Goal: Transaction & Acquisition: Purchase product/service

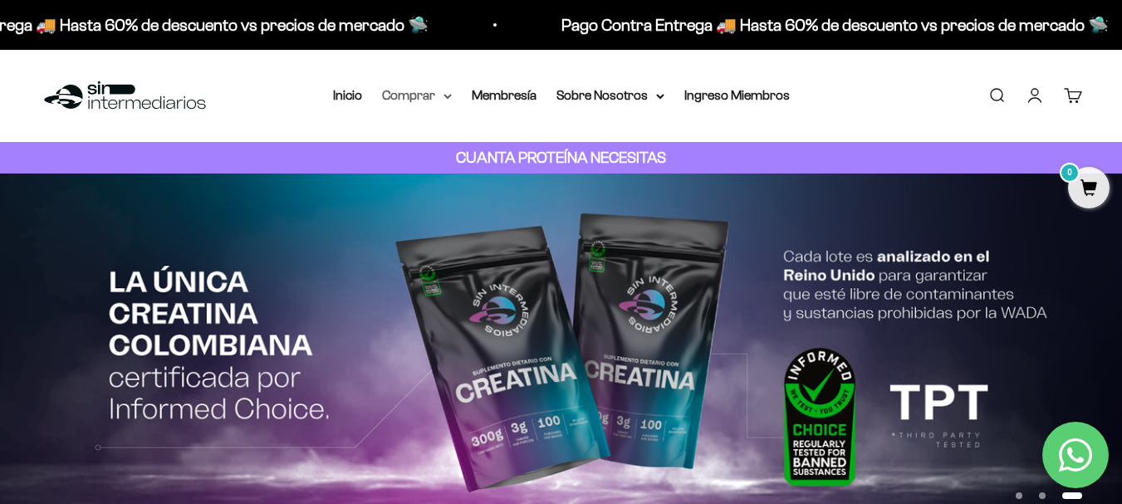
click at [405, 97] on summary "Comprar" at bounding box center [417, 96] width 70 height 22
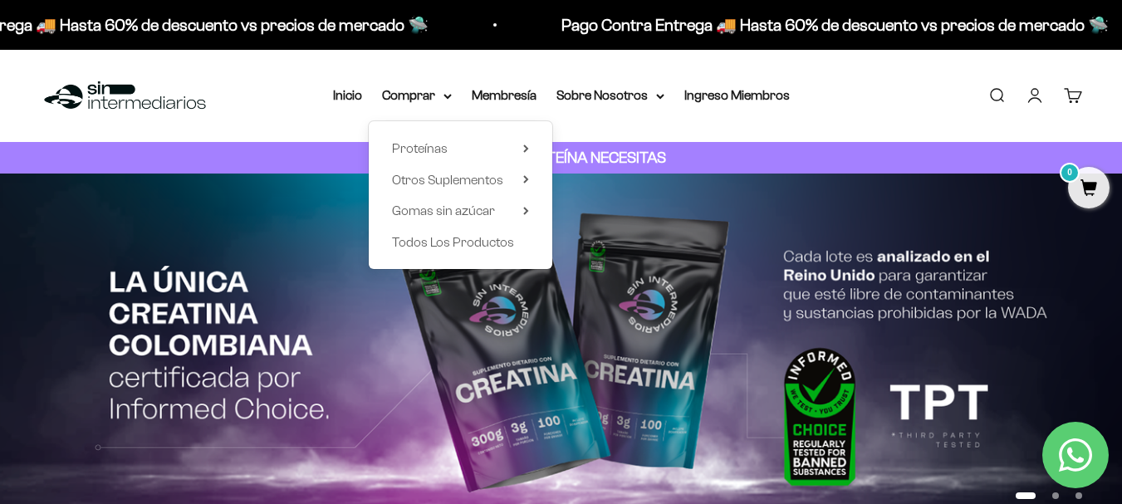
click at [1042, 94] on link "Iniciar sesión" at bounding box center [1035, 95] width 18 height 18
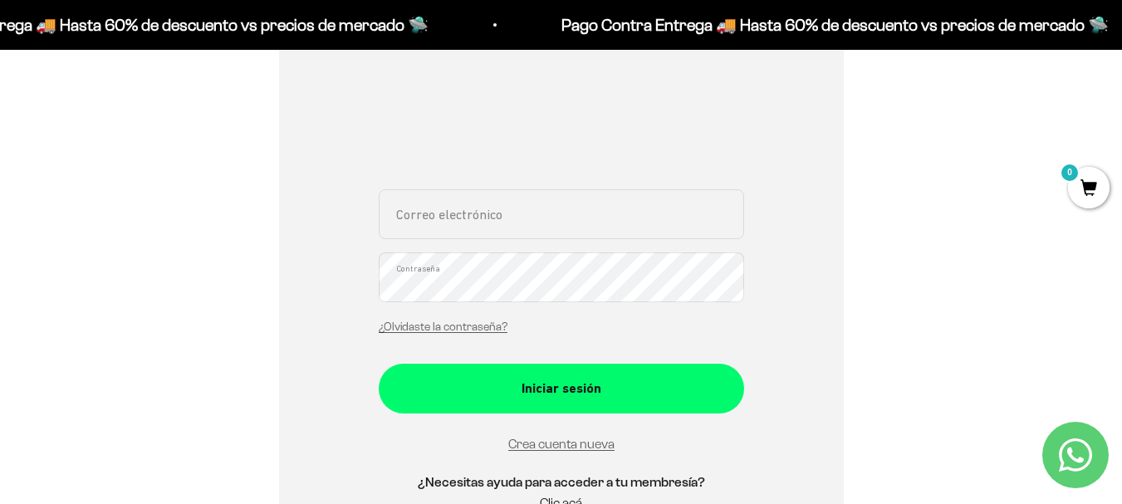
scroll to position [332, 0]
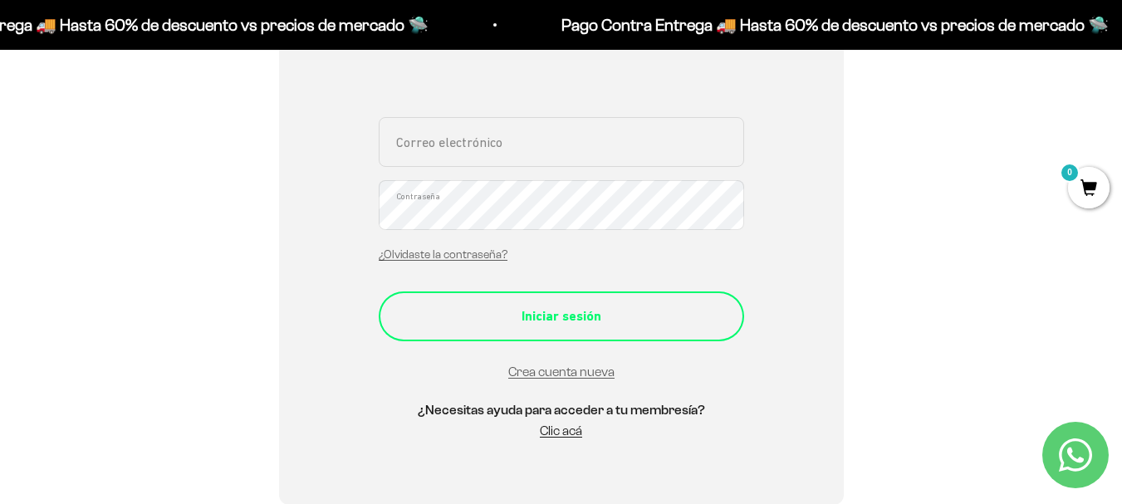
type input "[EMAIL_ADDRESS][DOMAIN_NAME]"
click at [547, 319] on div "Iniciar sesión" at bounding box center [561, 317] width 299 height 22
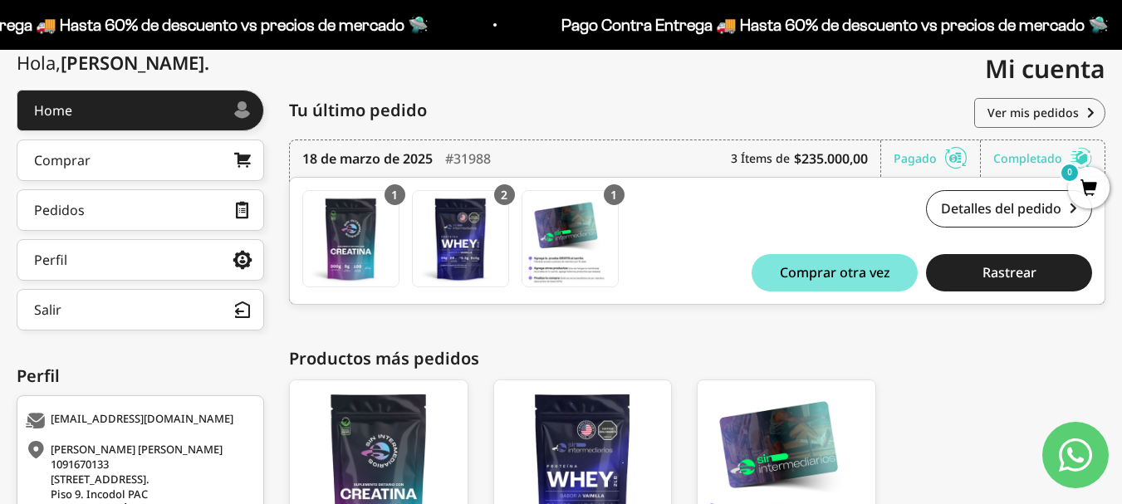
scroll to position [166, 0]
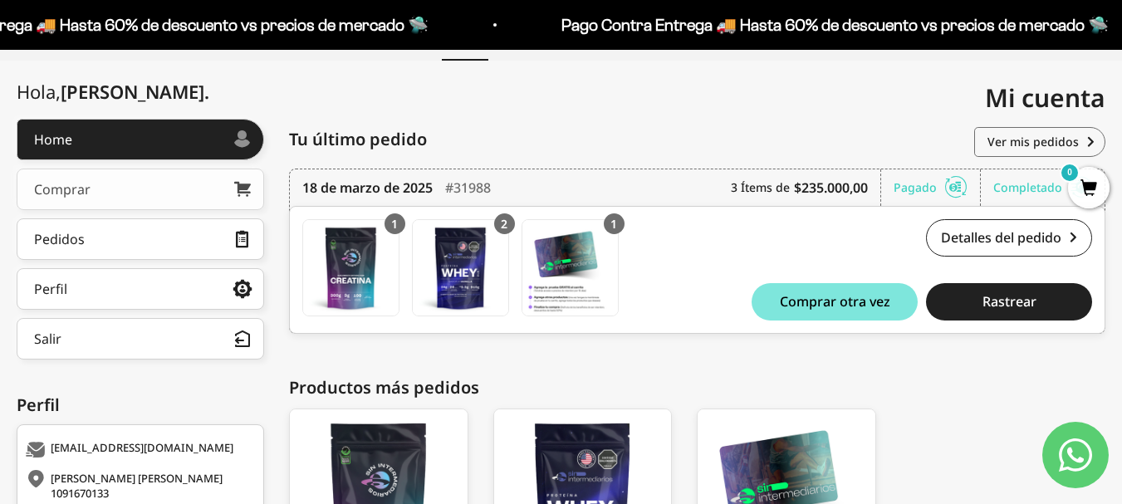
click at [136, 196] on link "Comprar" at bounding box center [141, 190] width 248 height 42
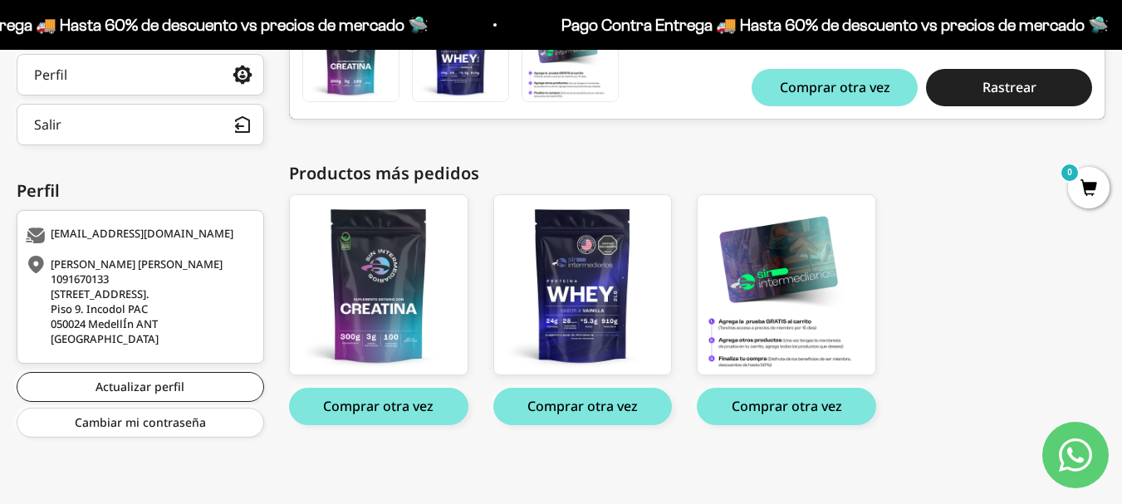
scroll to position [0, 0]
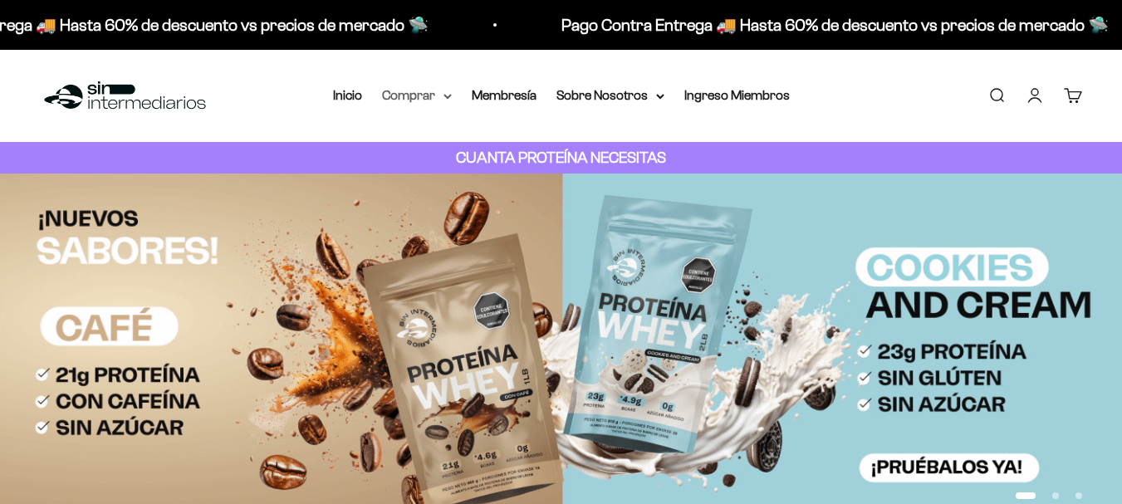
drag, startPoint x: 0, startPoint y: 0, endPoint x: 403, endPoint y: 102, distance: 415.7
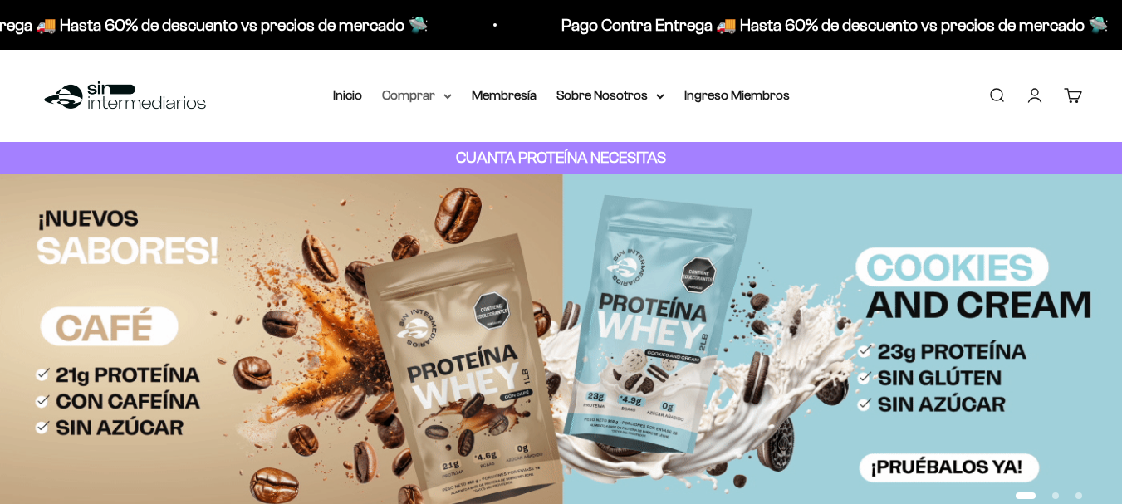
click at [403, 102] on summary "Comprar" at bounding box center [417, 96] width 70 height 22
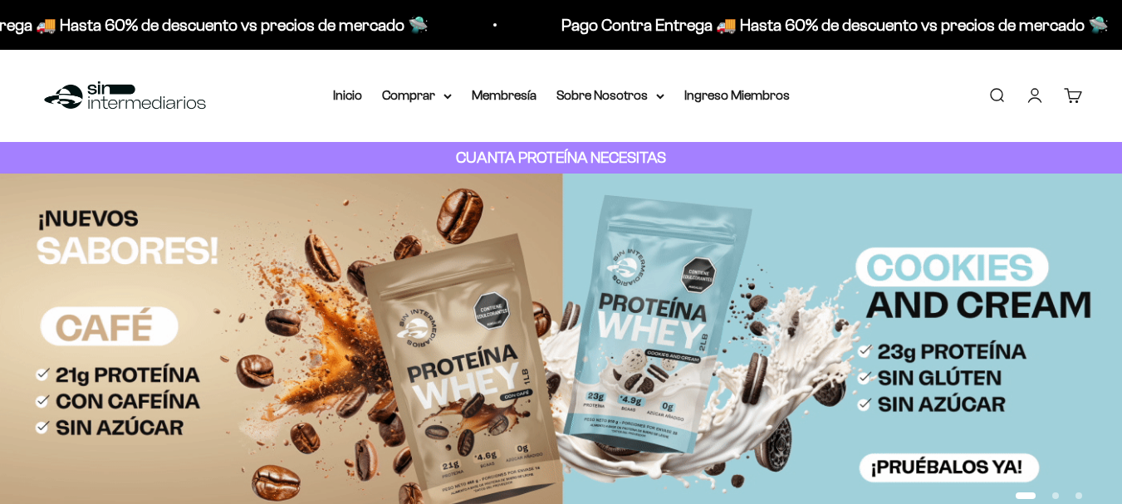
click at [411, 148] on span "Proteínas" at bounding box center [420, 148] width 56 height 14
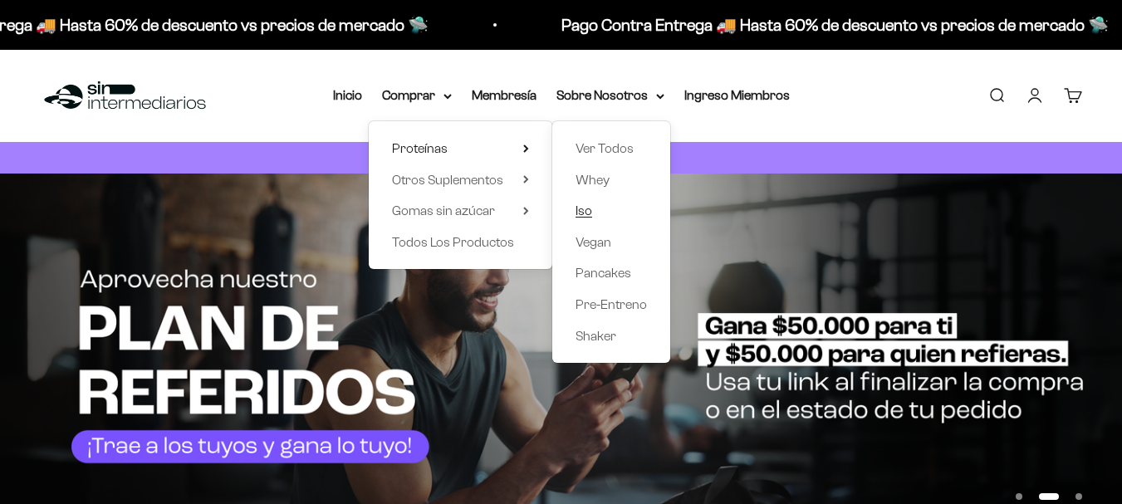
click at [589, 209] on span "Iso" at bounding box center [584, 211] width 17 height 14
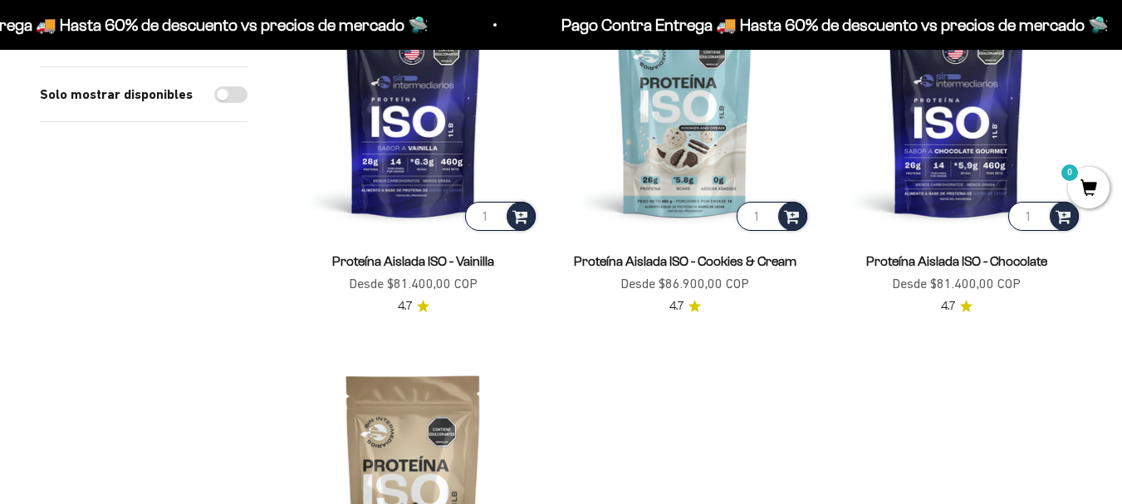
scroll to position [249, 0]
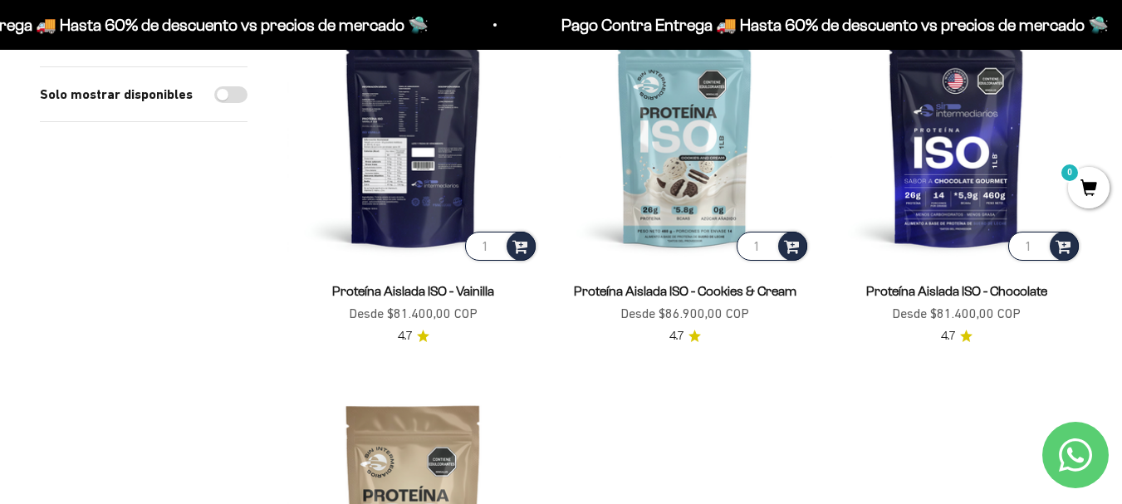
click at [441, 105] on img at bounding box center [413, 138] width 252 height 252
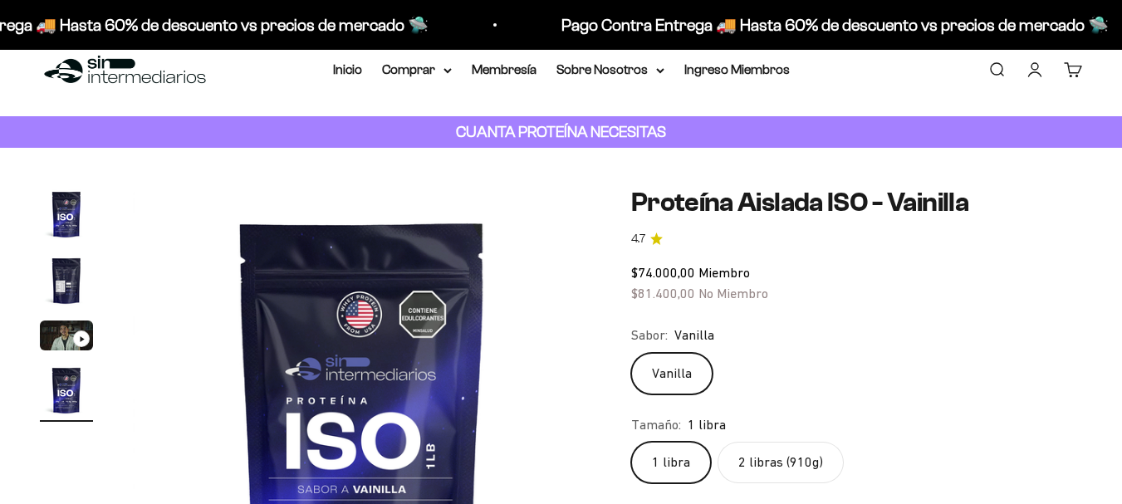
scroll to position [0, 1405]
click at [761, 442] on label "2 libras (910g)" at bounding box center [781, 463] width 126 height 42
click at [631, 441] on input "2 libras (910g)" at bounding box center [631, 441] width 1 height 1
radio input "true"
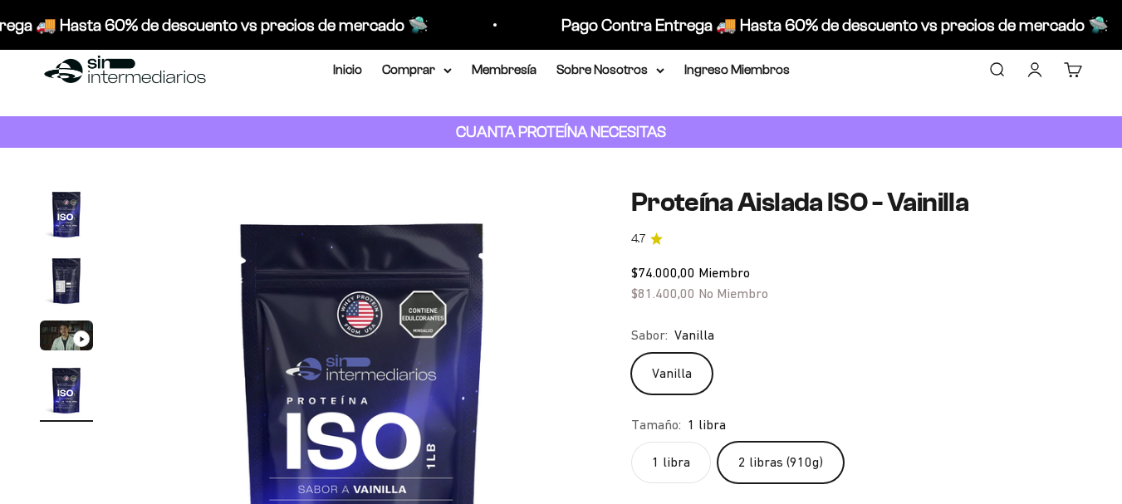
scroll to position [120, 0]
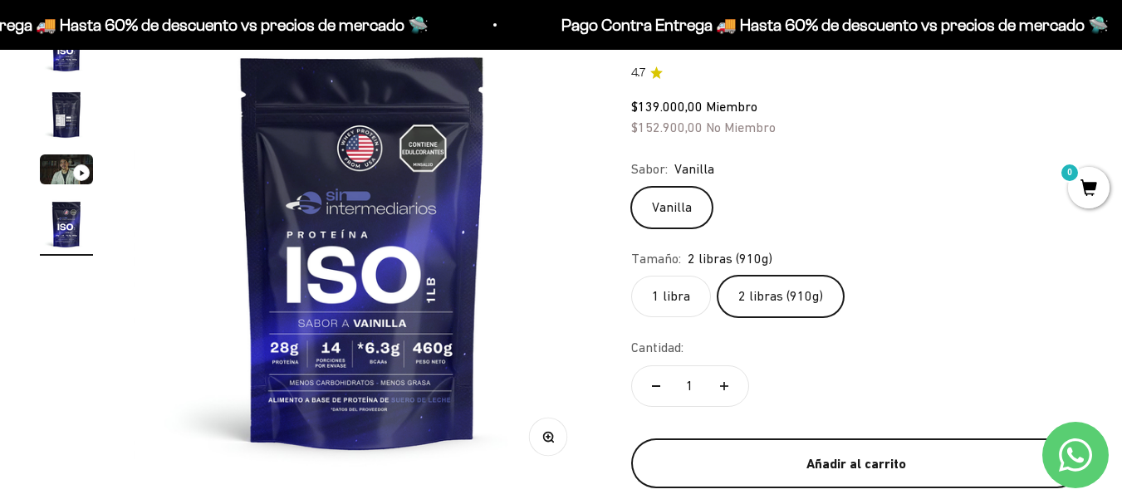
click at [856, 462] on div "Añadir al carrito" at bounding box center [857, 465] width 385 height 22
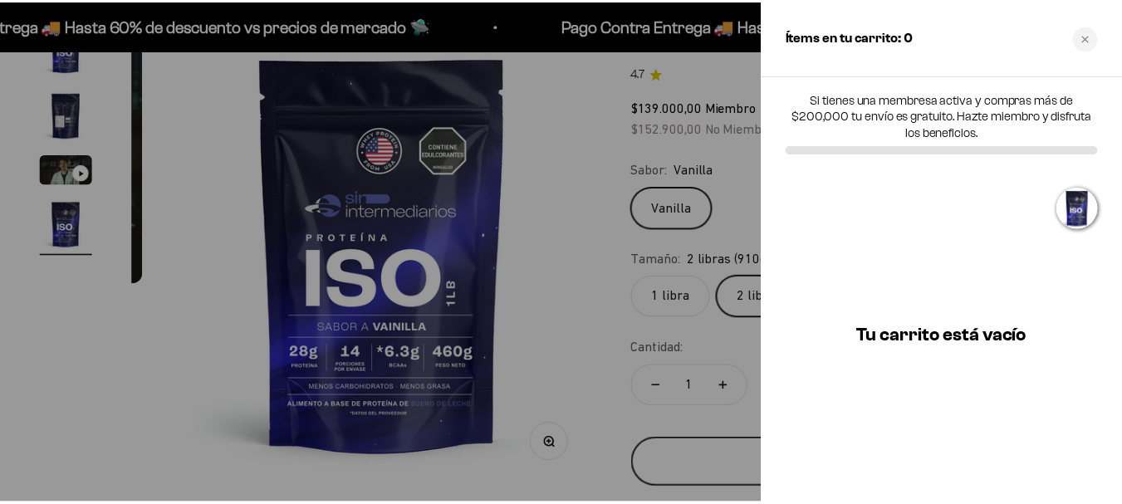
scroll to position [0, 1426]
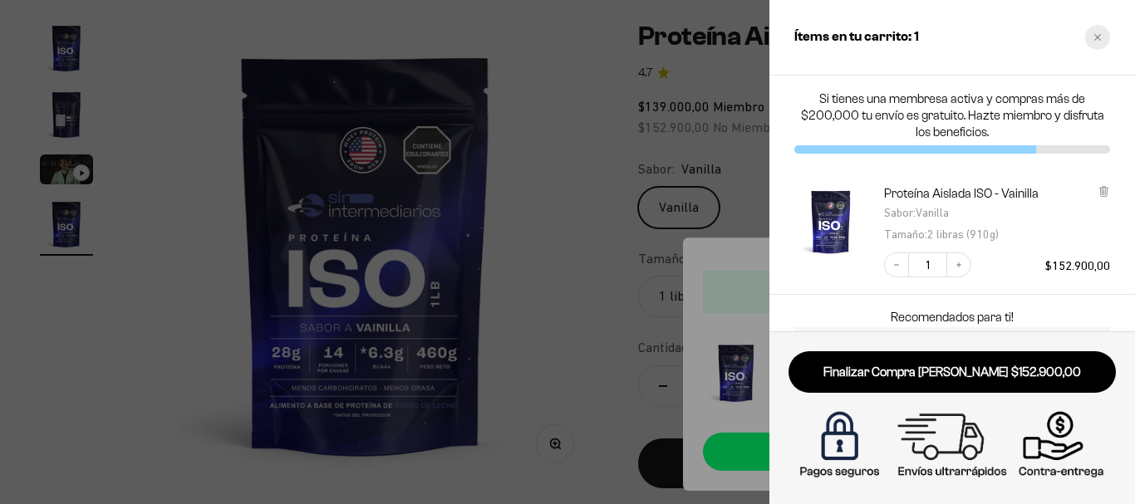
click at [1096, 40] on icon "Close cart" at bounding box center [1097, 37] width 8 height 8
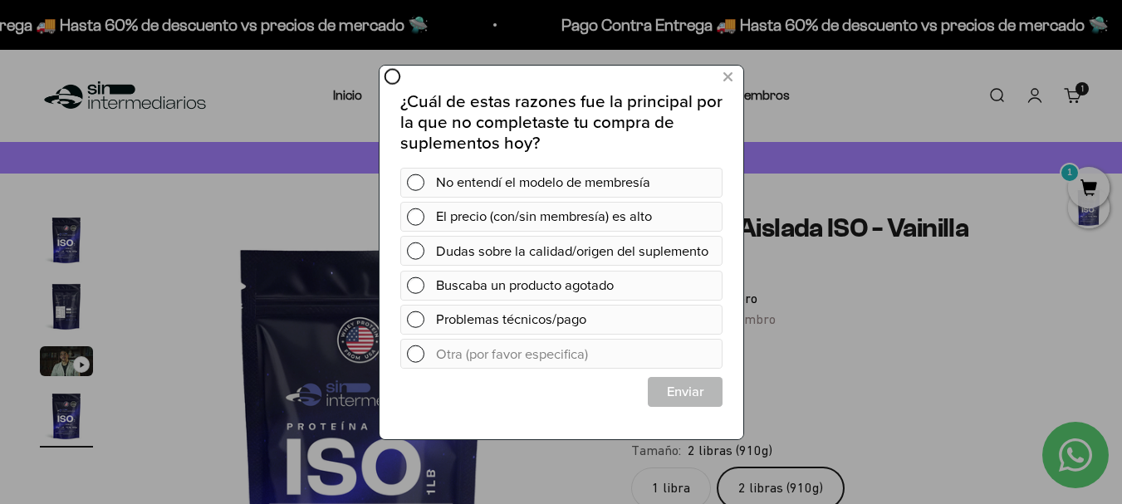
scroll to position [0, 0]
click at [729, 74] on icon at bounding box center [727, 77] width 9 height 22
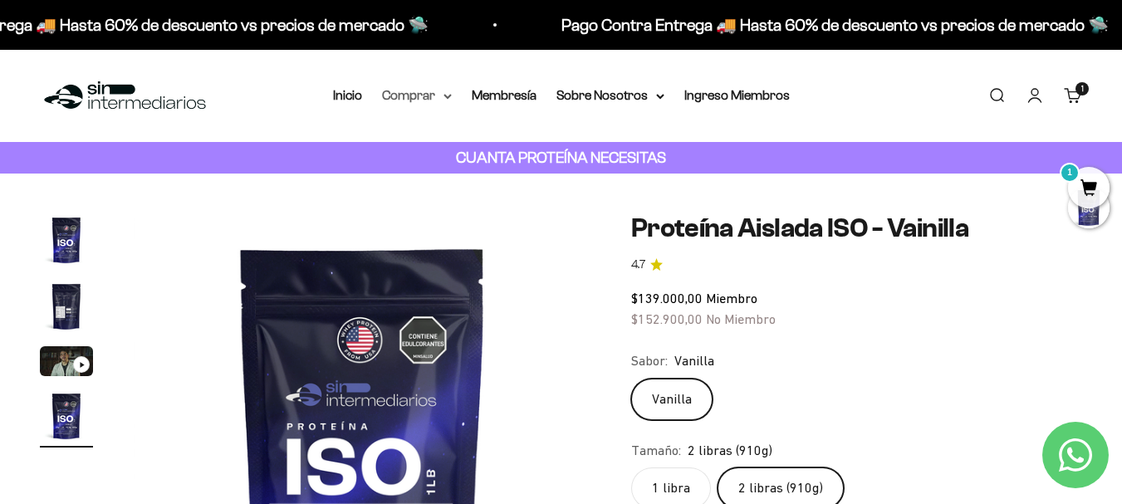
click at [427, 94] on summary "Comprar" at bounding box center [417, 96] width 70 height 22
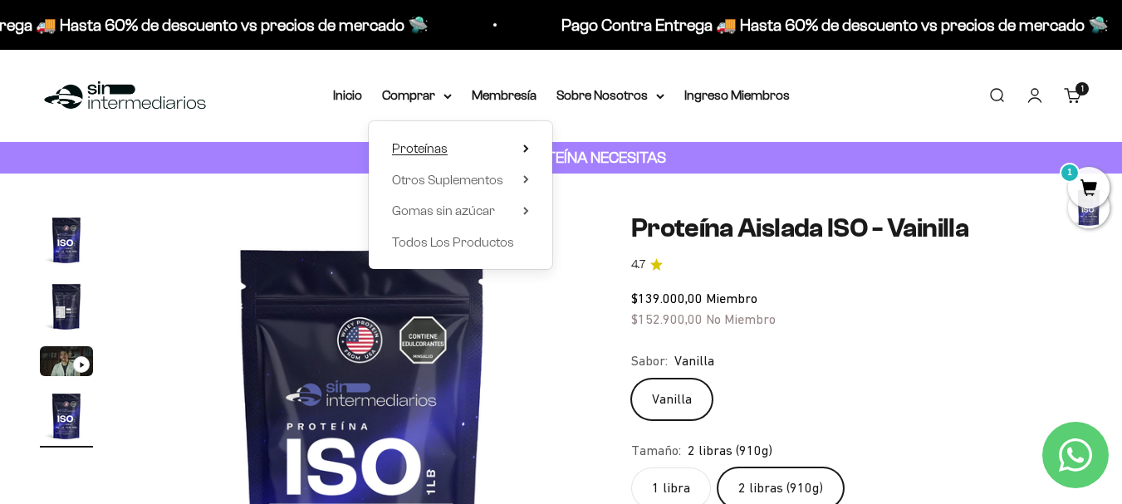
click at [452, 141] on summary "Proteínas" at bounding box center [460, 149] width 137 height 22
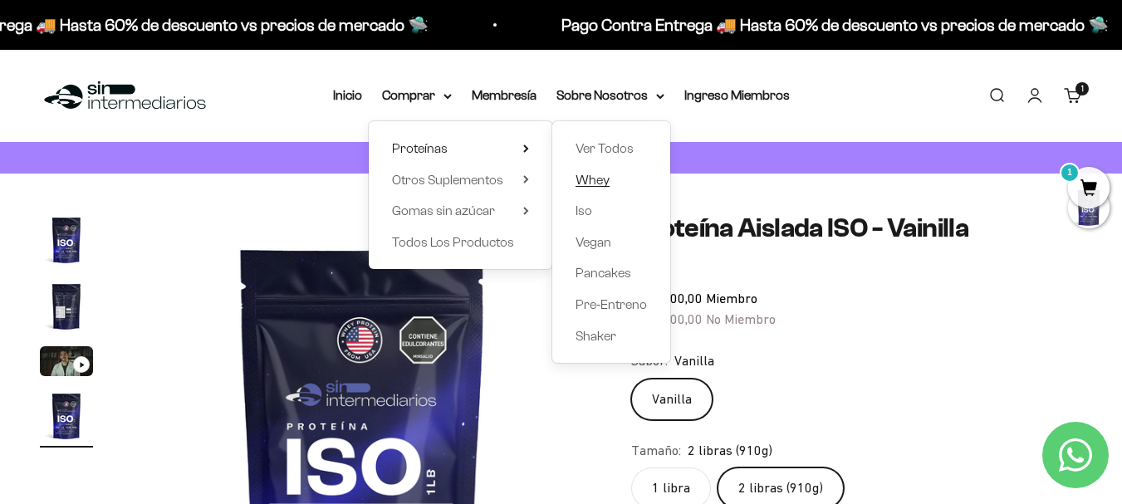
click at [598, 175] on span "Whey" at bounding box center [593, 180] width 34 height 14
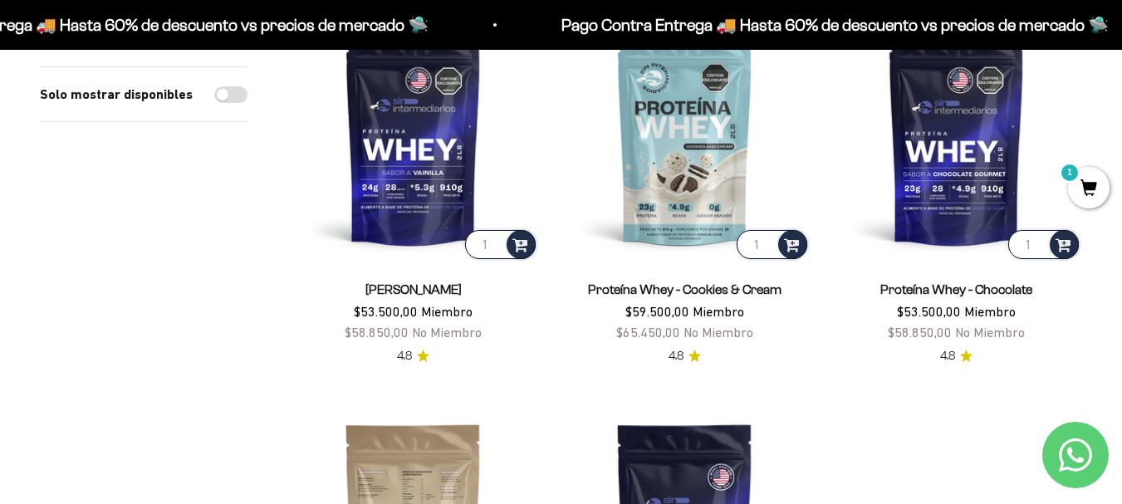
scroll to position [166, 0]
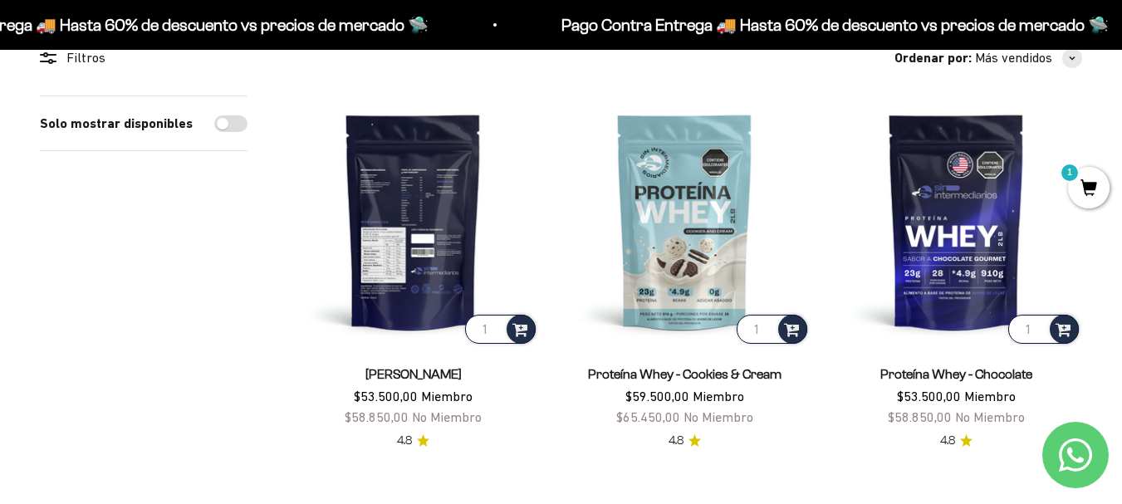
click at [425, 245] on img at bounding box center [413, 222] width 252 height 252
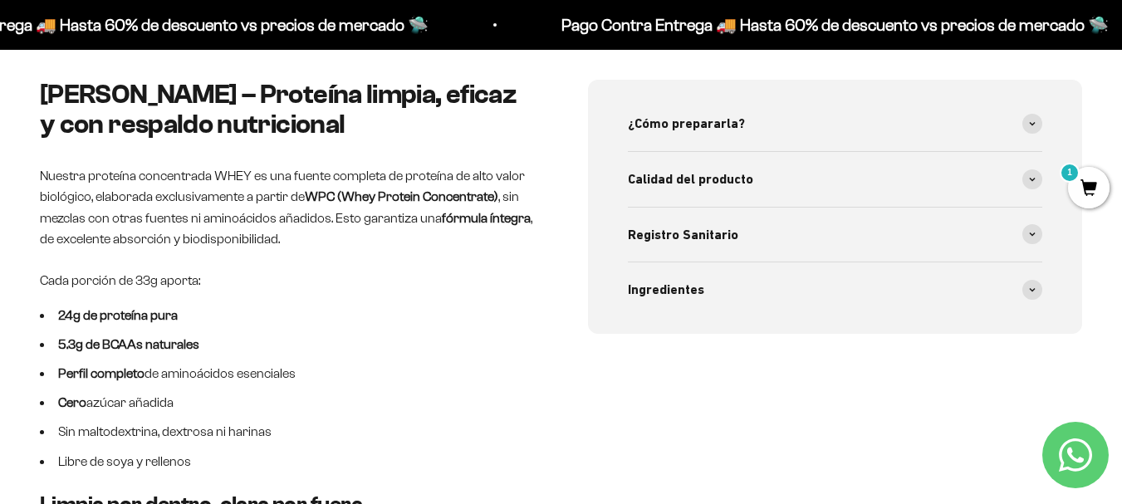
scroll to position [498, 0]
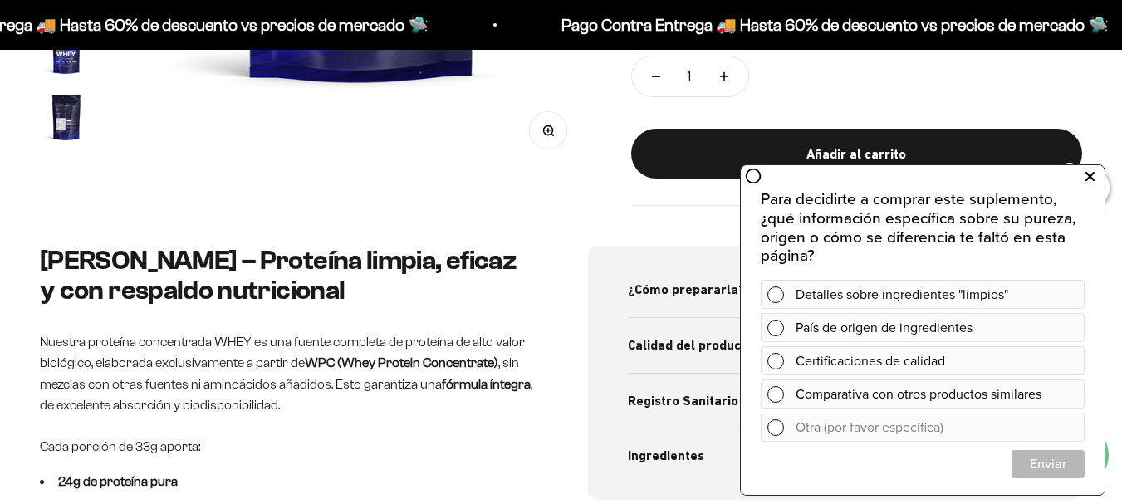
click at [1092, 172] on icon at bounding box center [1090, 177] width 9 height 22
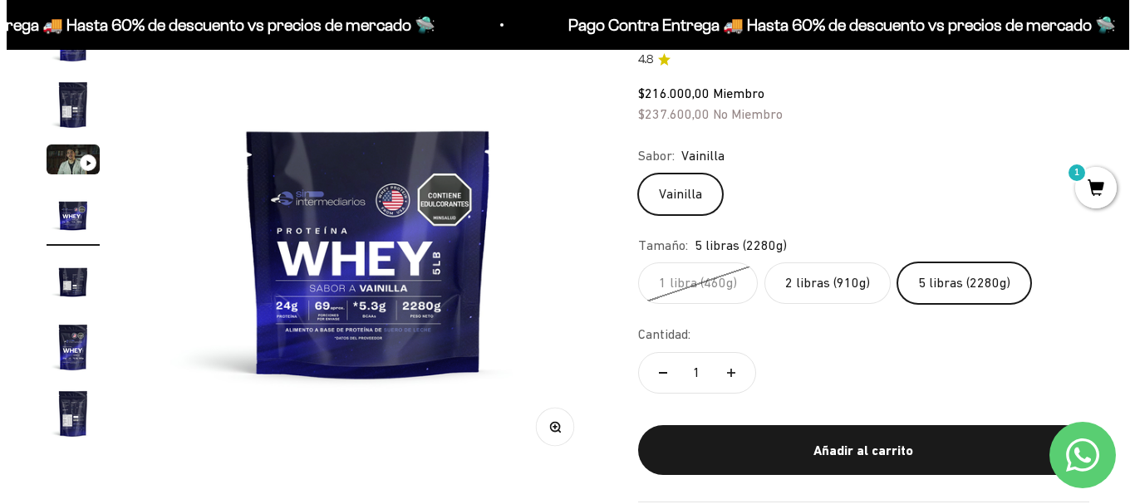
scroll to position [415, 0]
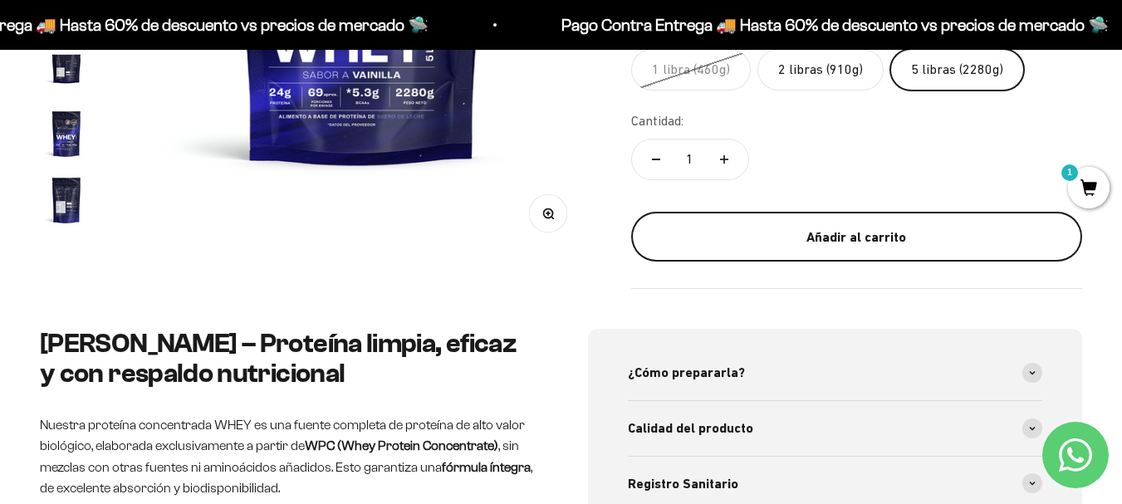
click at [849, 224] on button "Añadir al carrito" at bounding box center [856, 237] width 451 height 50
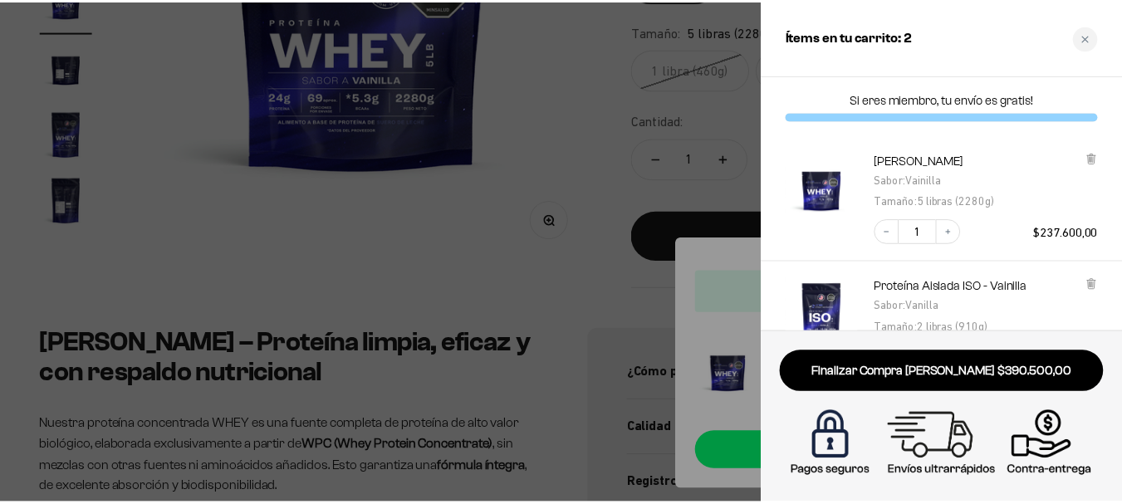
scroll to position [83, 0]
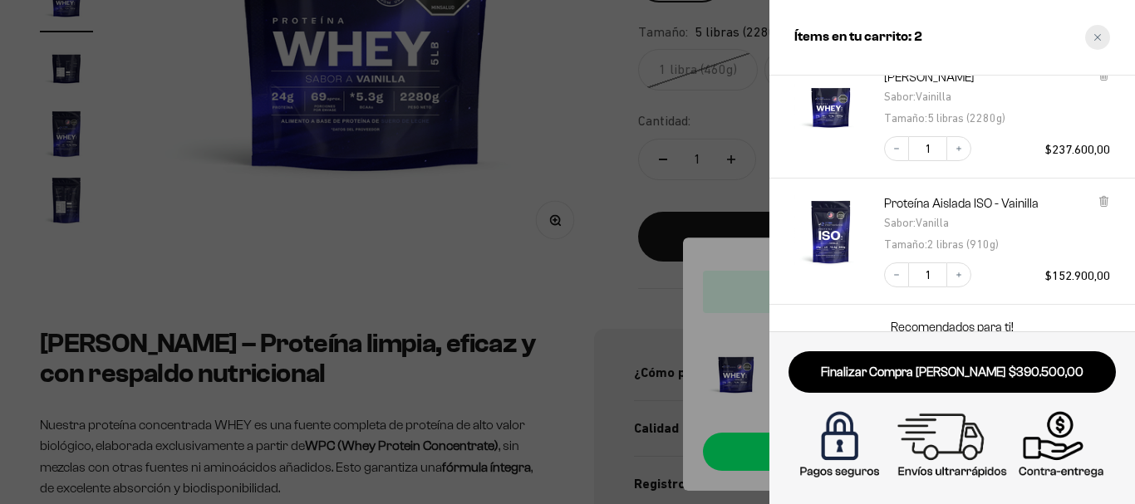
click at [1100, 41] on icon "Close cart" at bounding box center [1097, 37] width 8 height 8
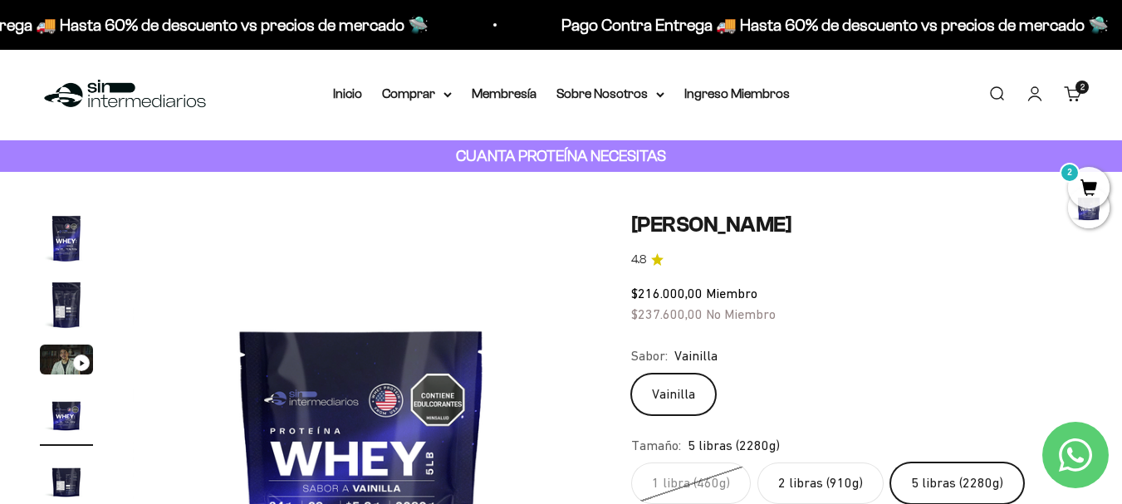
scroll to position [0, 0]
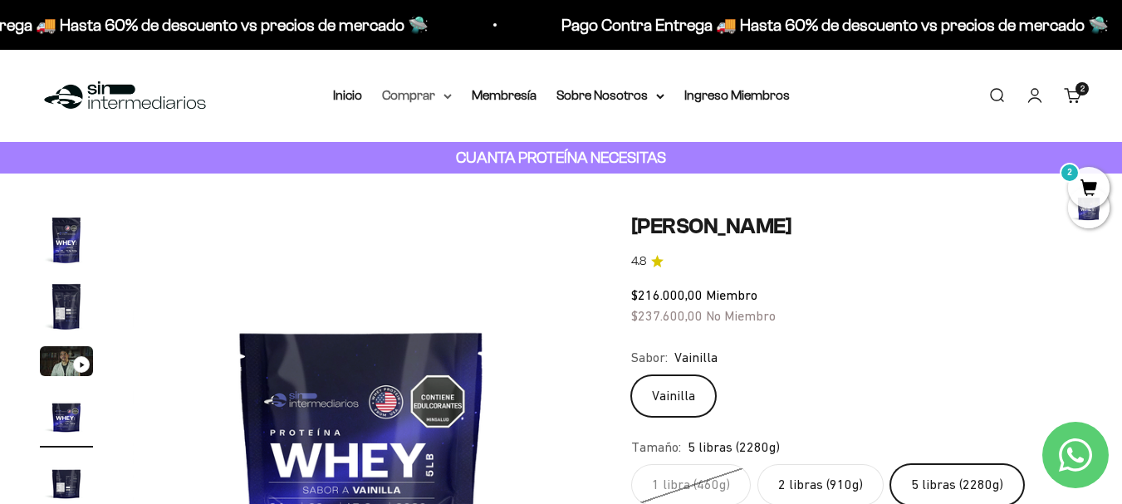
click at [427, 89] on summary "Comprar" at bounding box center [417, 96] width 70 height 22
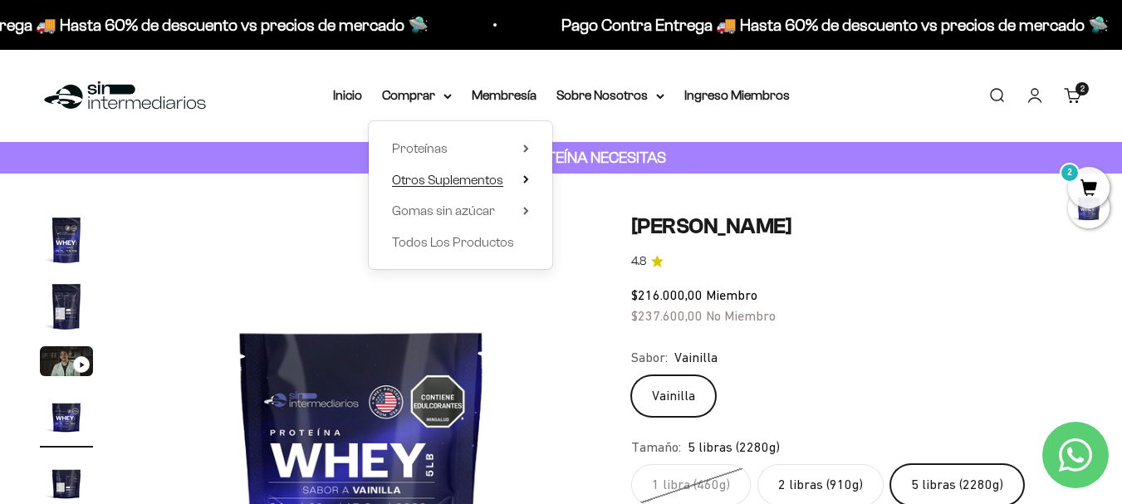
click at [455, 171] on span "Otros Suplementos" at bounding box center [447, 180] width 111 height 22
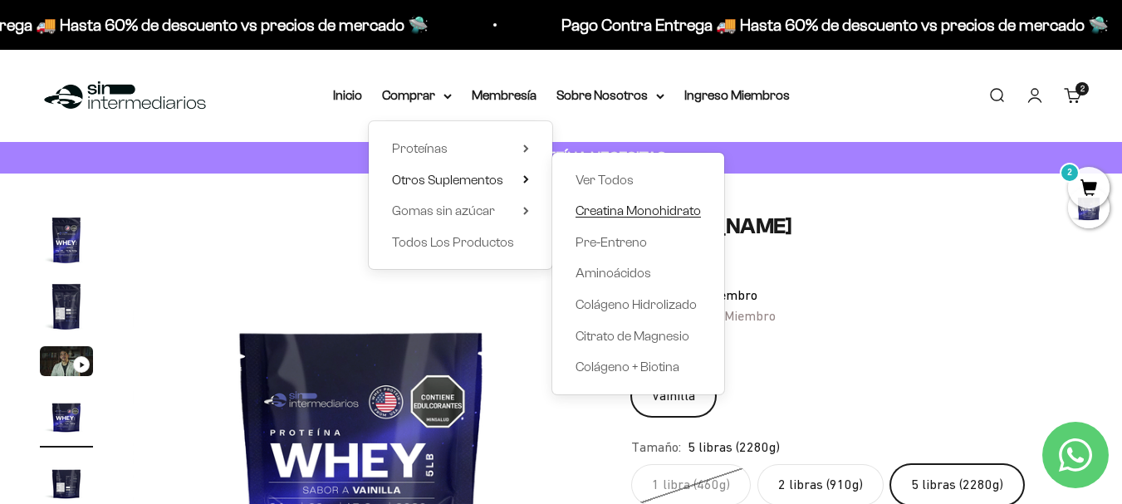
click at [626, 205] on span "Creatina Monohidrato" at bounding box center [638, 211] width 125 height 14
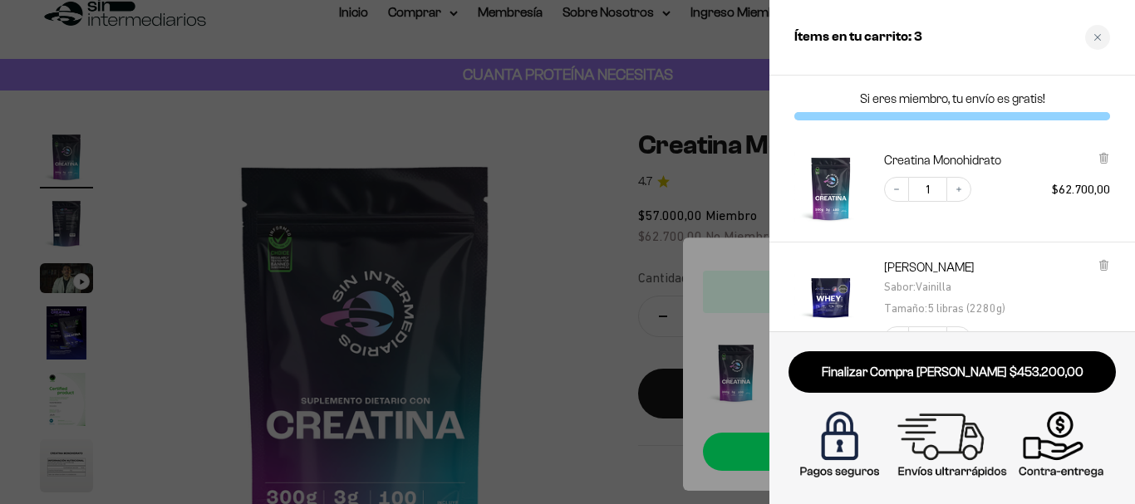
click at [1104, 26] on div "Ítems en tu carrito: 3" at bounding box center [952, 38] width 366 height 76
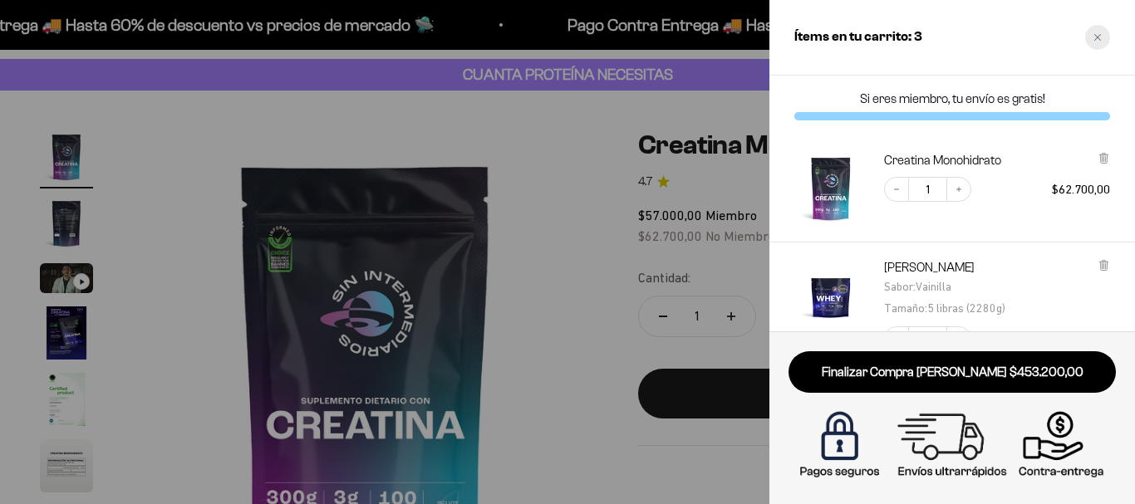
click at [1103, 32] on div "Close cart" at bounding box center [1097, 37] width 25 height 25
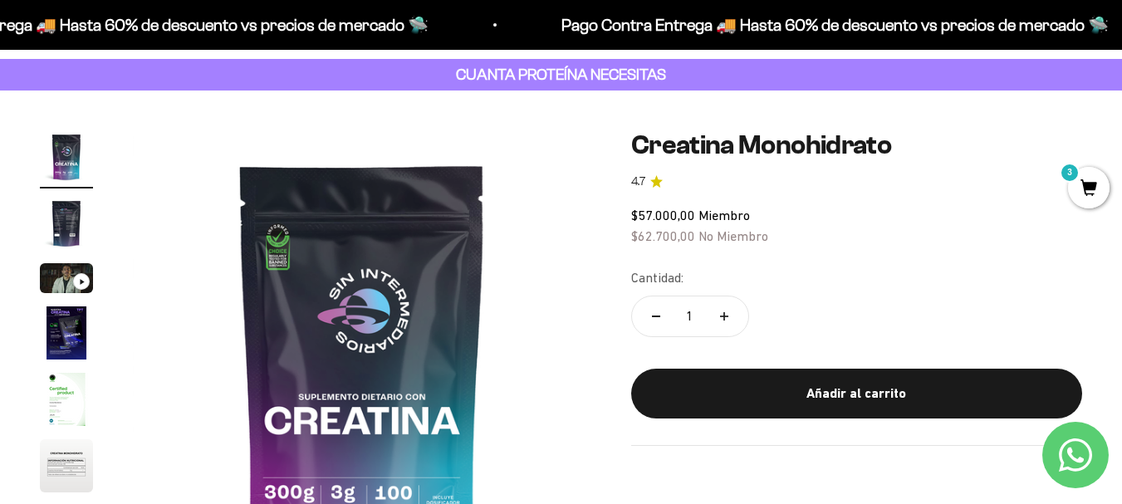
click at [1098, 177] on span "3" at bounding box center [1089, 188] width 42 height 42
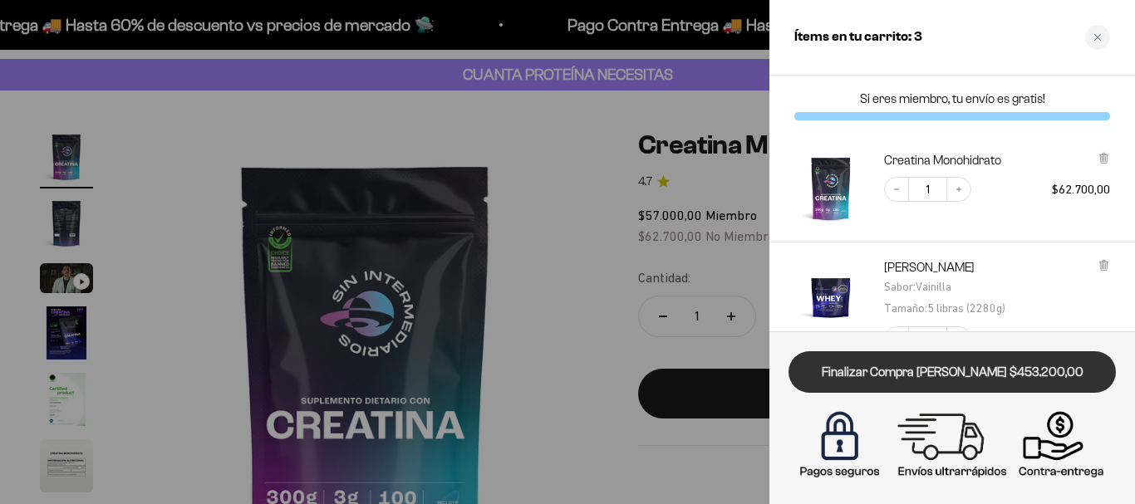
click at [897, 378] on link "Finalizar Compra [PERSON_NAME] $453.200,00" at bounding box center [951, 372] width 327 height 42
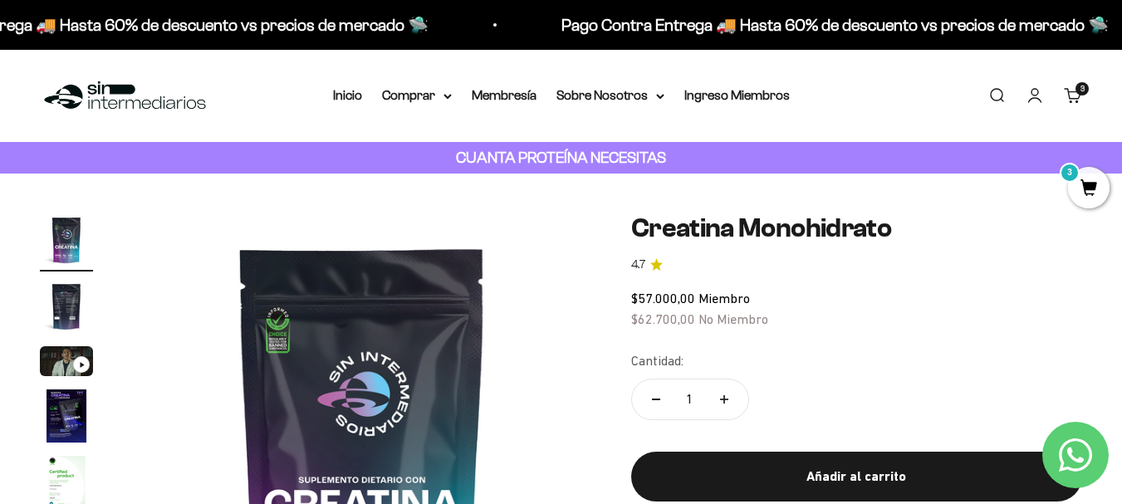
click at [1028, 89] on link "Cuenta" at bounding box center [1035, 95] width 18 height 18
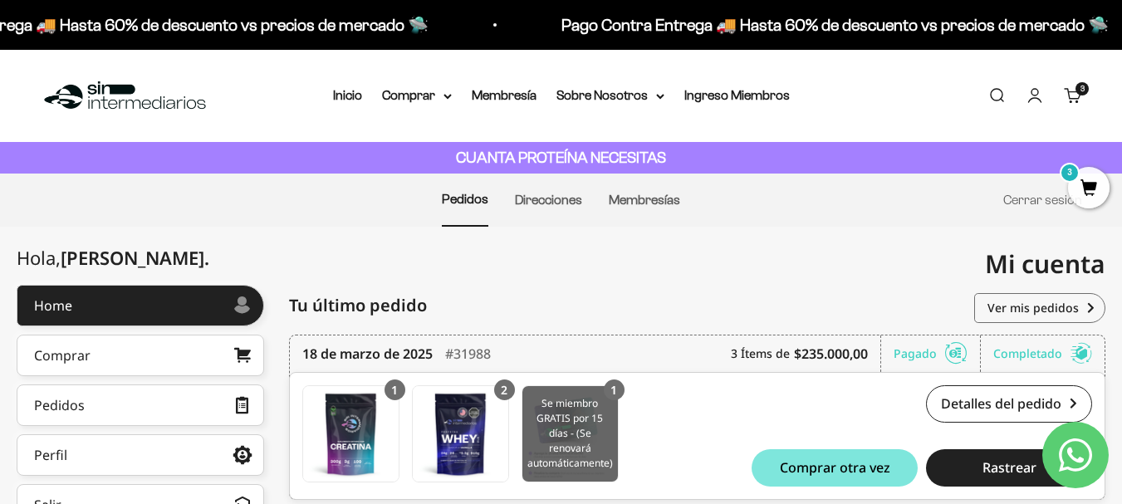
click at [579, 433] on img at bounding box center [571, 434] width 96 height 96
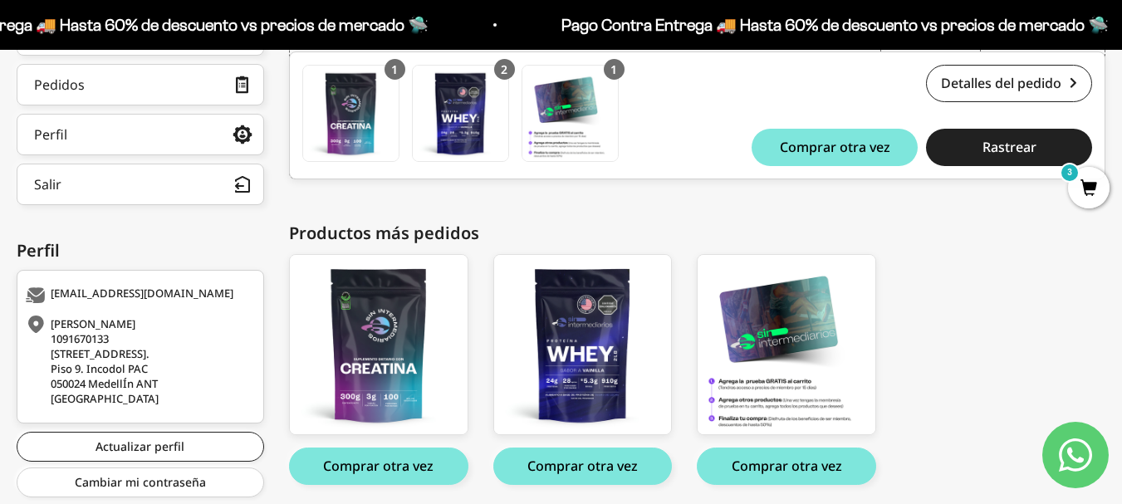
scroll to position [131, 0]
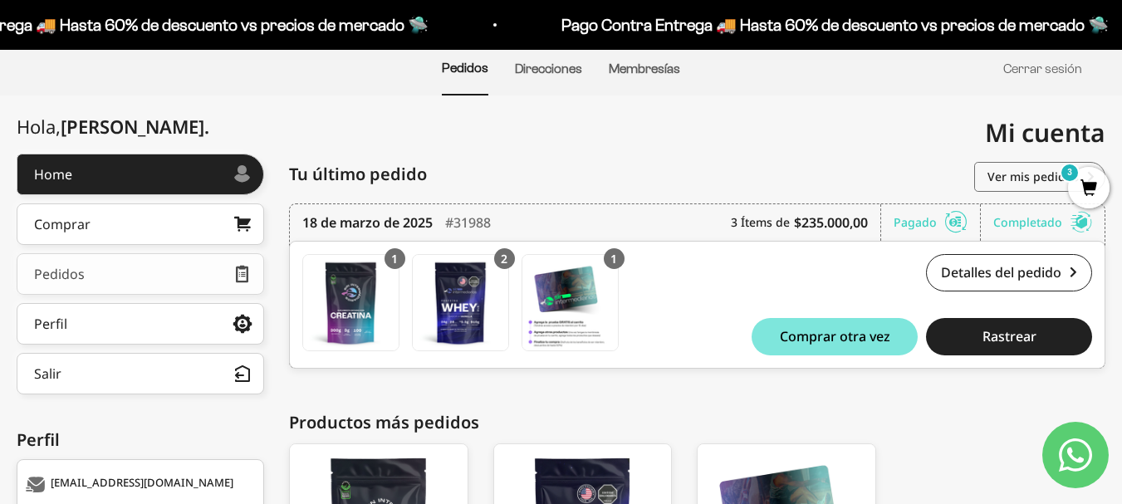
click at [213, 273] on link "Pedidos" at bounding box center [141, 274] width 248 height 42
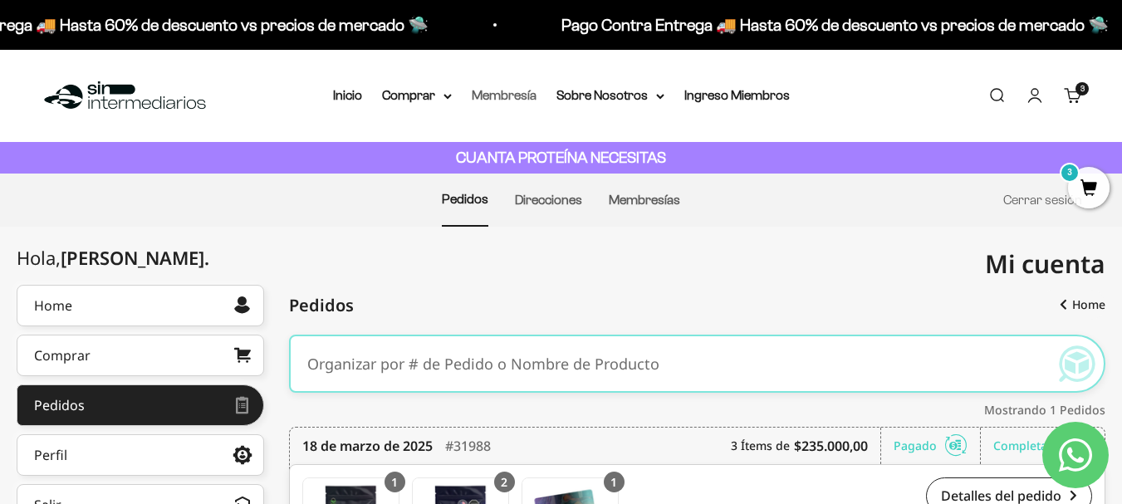
click at [509, 93] on link "Membresía" at bounding box center [504, 95] width 65 height 14
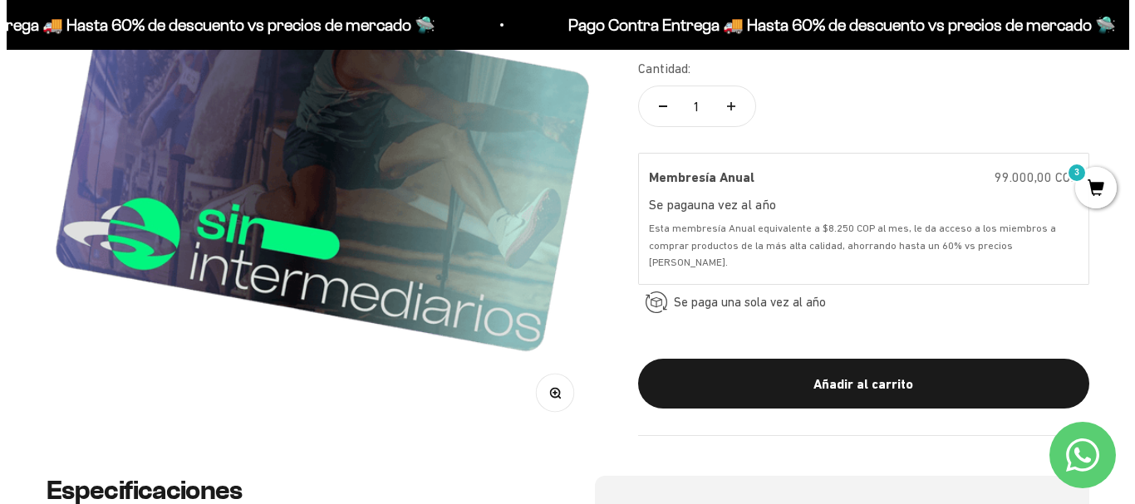
scroll to position [332, 0]
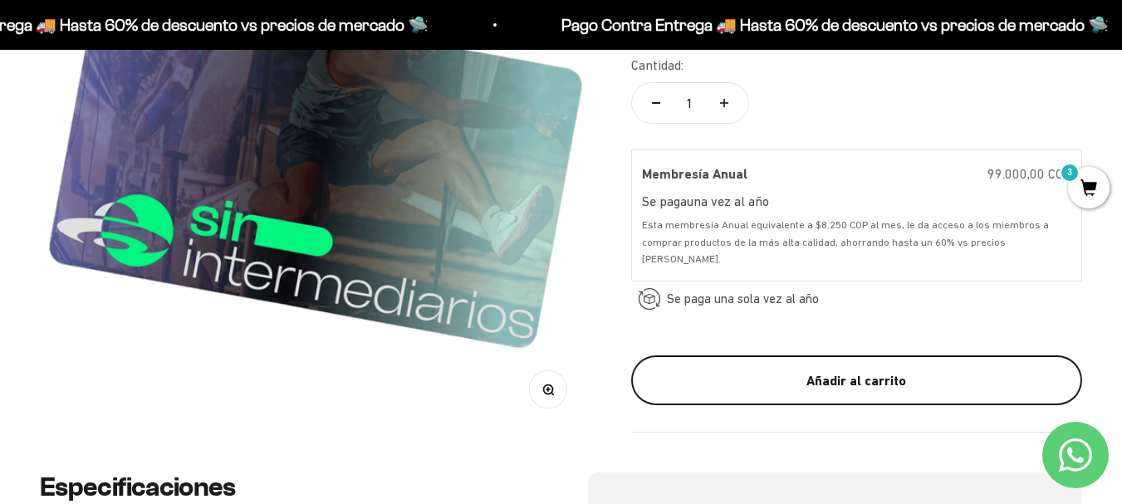
click at [745, 375] on div "Añadir al carrito" at bounding box center [857, 381] width 385 height 22
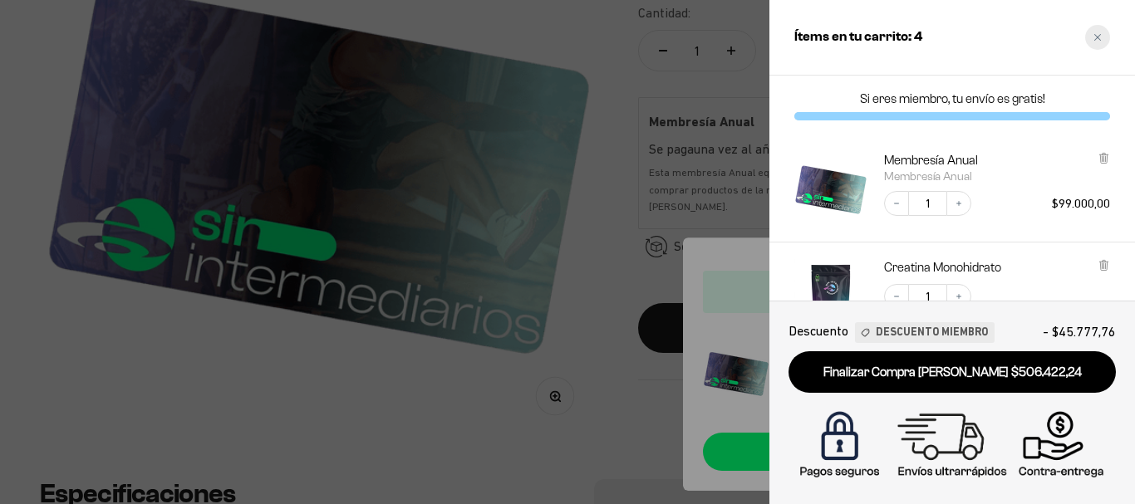
click at [1104, 31] on div "Close cart" at bounding box center [1097, 37] width 25 height 25
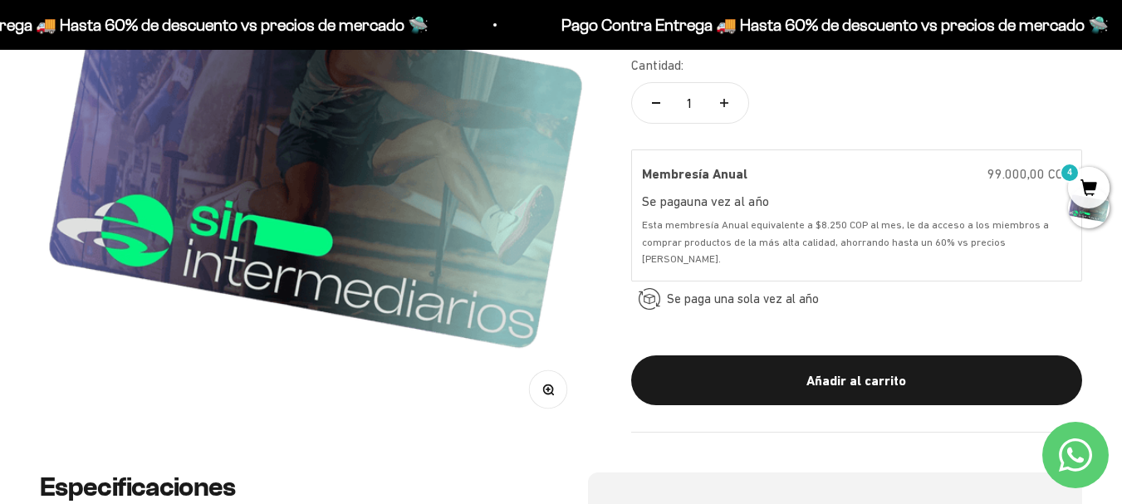
click at [1085, 173] on span "4" at bounding box center [1089, 188] width 42 height 42
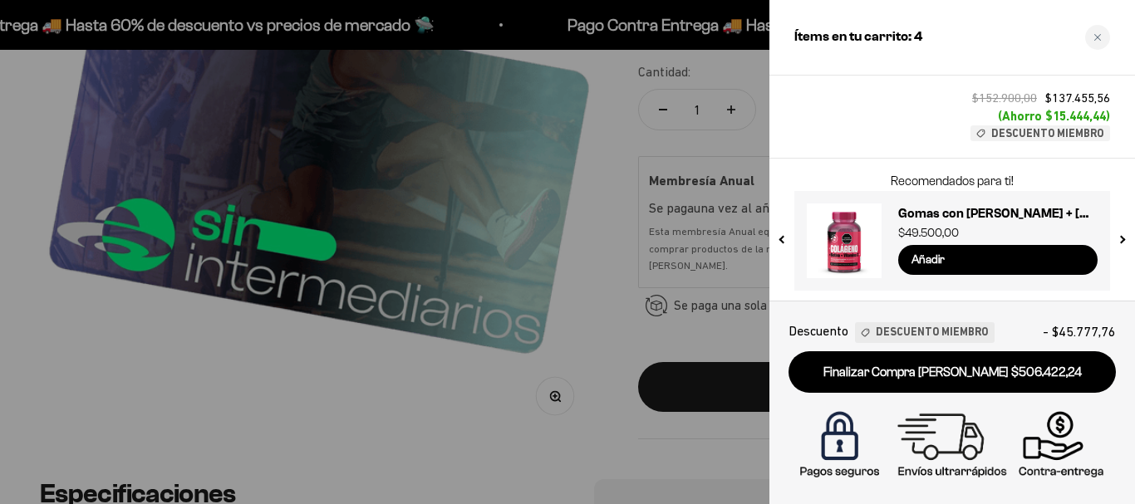
scroll to position [627, 0]
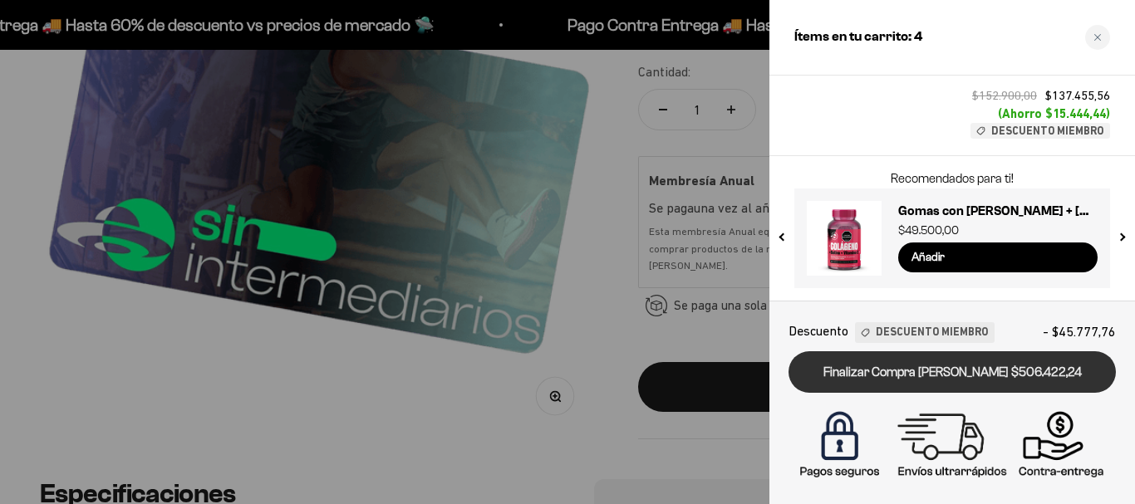
click at [979, 380] on link "Finalizar Compra [PERSON_NAME] $506.422,24" at bounding box center [951, 372] width 327 height 42
